Goal: Task Accomplishment & Management: Manage account settings

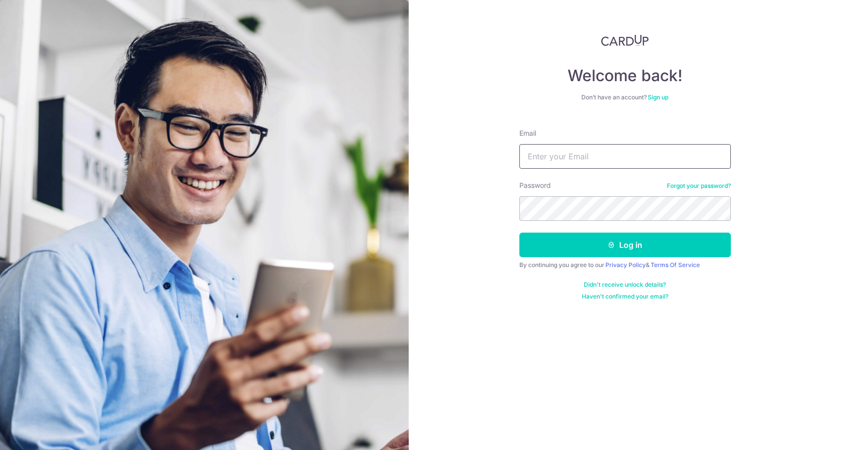
type input "[EMAIL_ADDRESS][DOMAIN_NAME]"
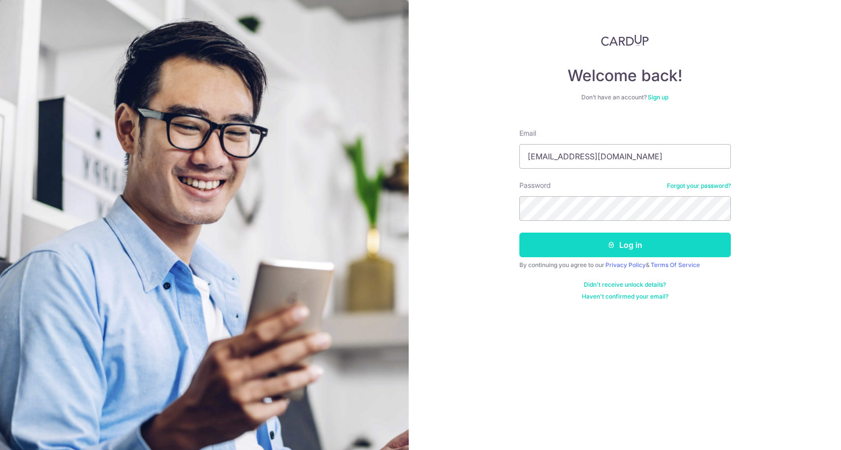
click at [641, 242] on button "Log in" at bounding box center [625, 245] width 212 height 25
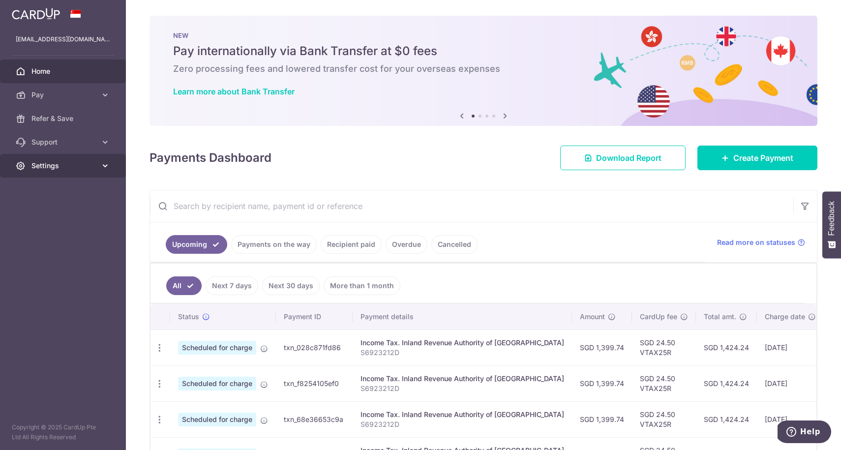
click at [59, 166] on span "Settings" at bounding box center [63, 166] width 65 height 10
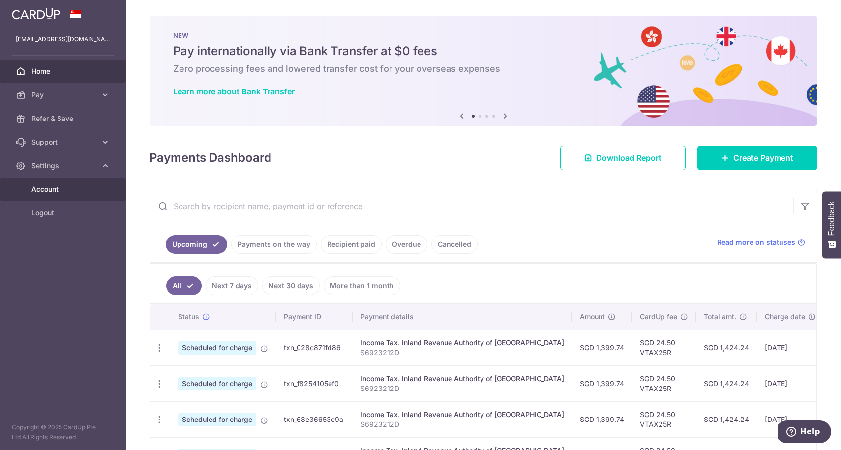
click at [54, 185] on span "Account" at bounding box center [63, 189] width 65 height 10
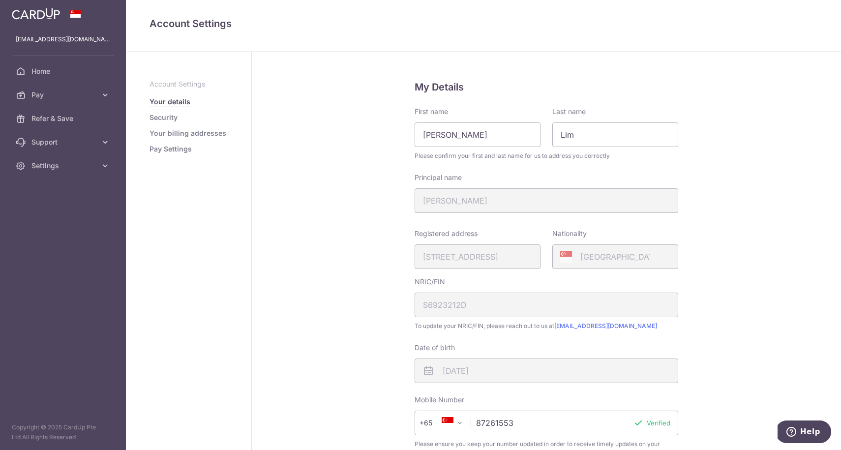
click at [166, 118] on link "Security" at bounding box center [164, 118] width 28 height 10
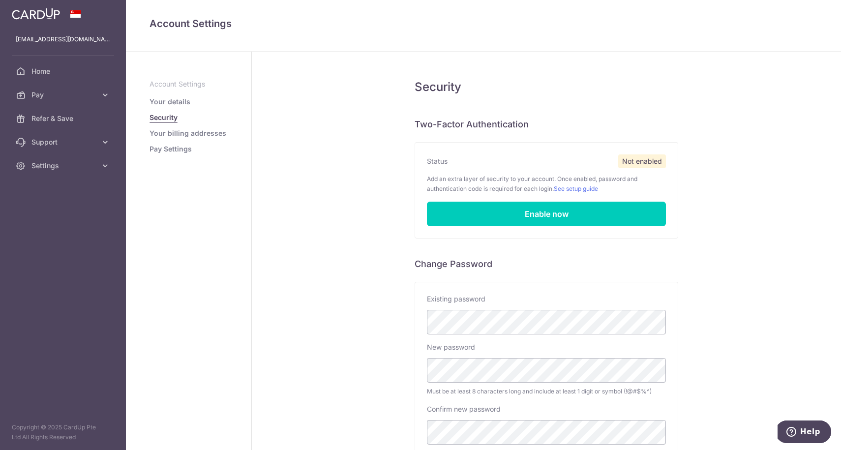
click at [169, 130] on link "Your billing addresses" at bounding box center [188, 133] width 77 height 10
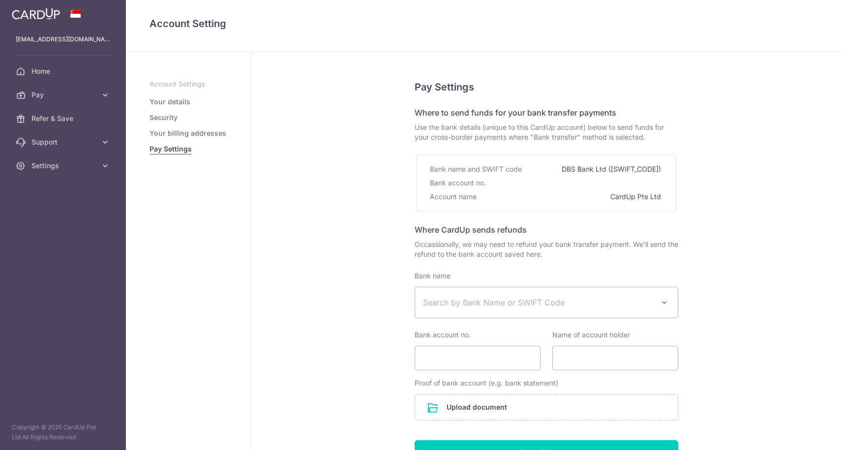
select select
